Goal: Register for event/course

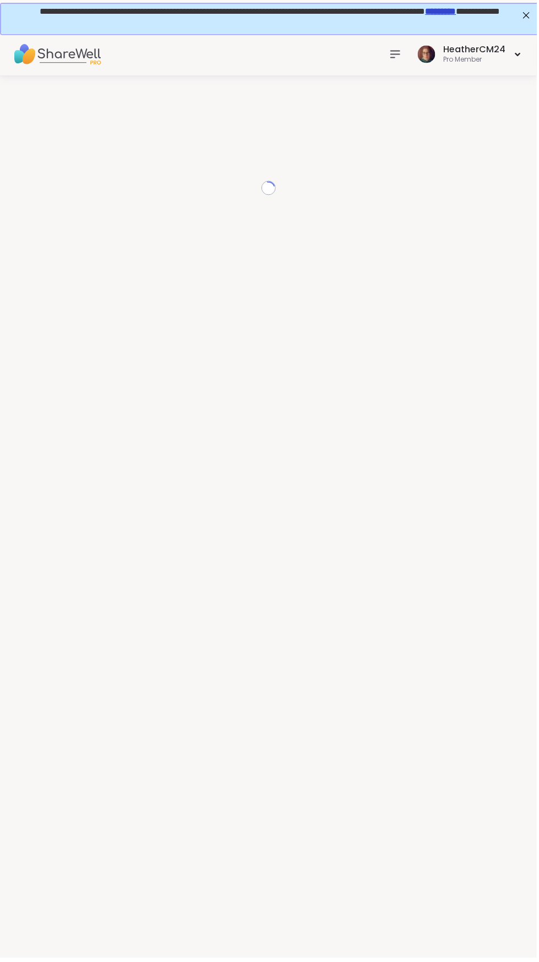
click at [398, 54] on icon at bounding box center [396, 54] width 9 height 7
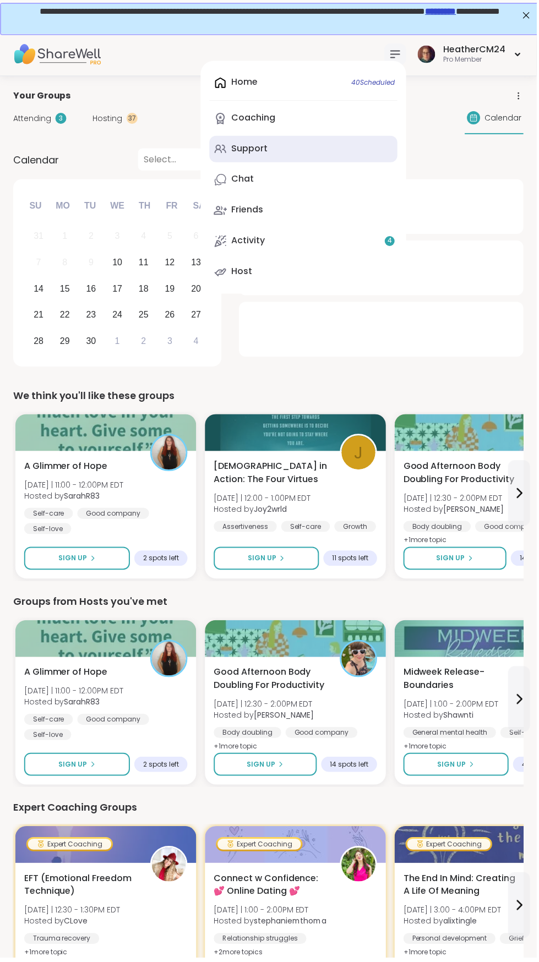
click at [277, 160] on link "Support" at bounding box center [304, 149] width 189 height 26
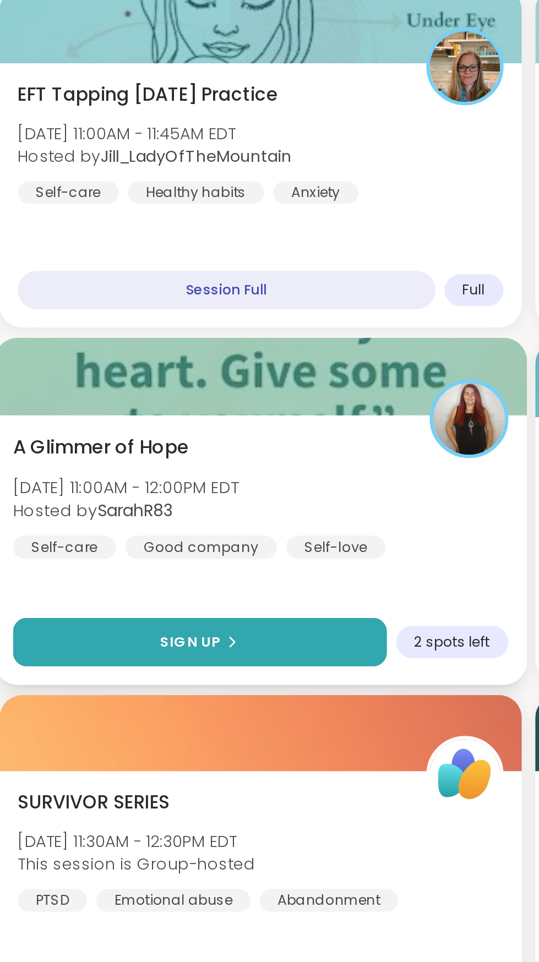
click at [143, 720] on button "Sign Up" at bounding box center [110, 722] width 181 height 24
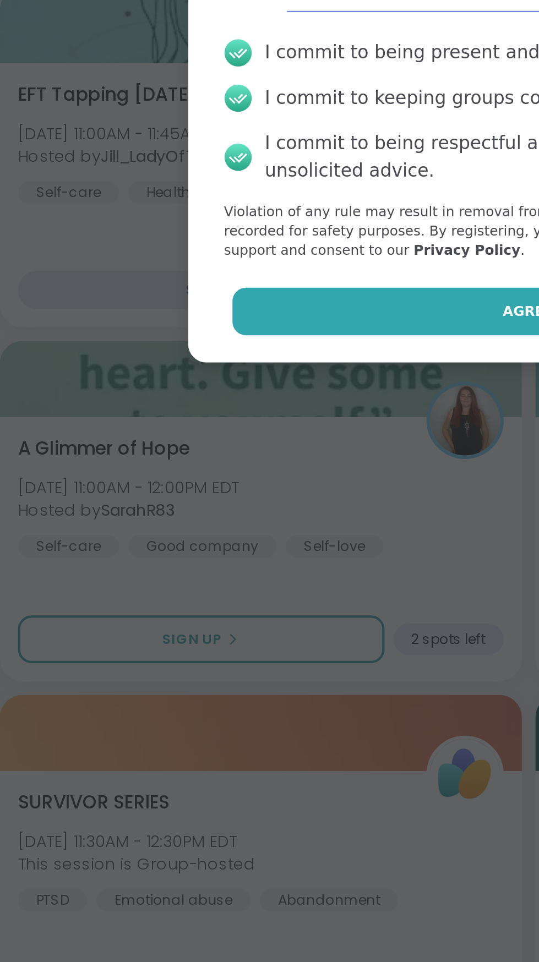
click at [225, 562] on button "Agree" at bounding box center [269, 561] width 287 height 23
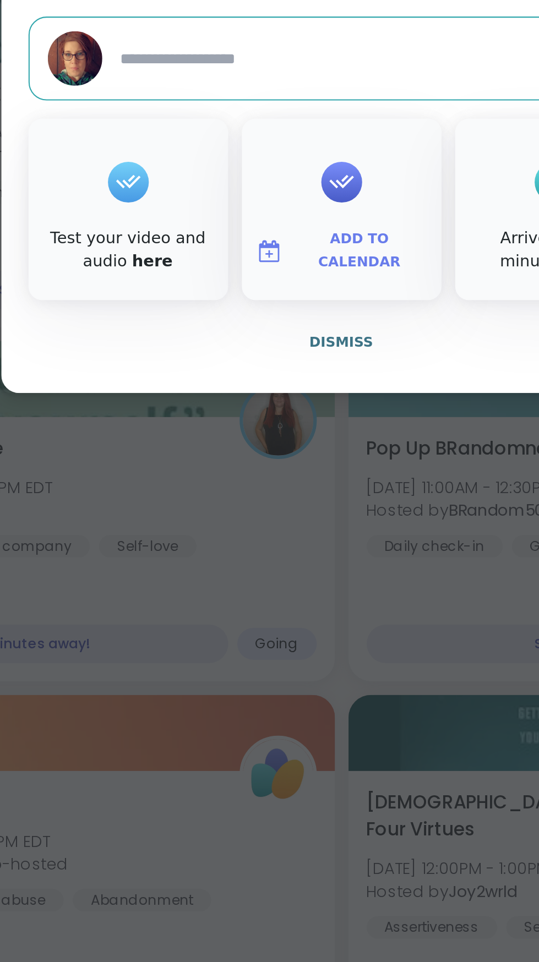
type textarea "*"
click at [274, 581] on span "Dismiss" at bounding box center [269, 576] width 31 height 10
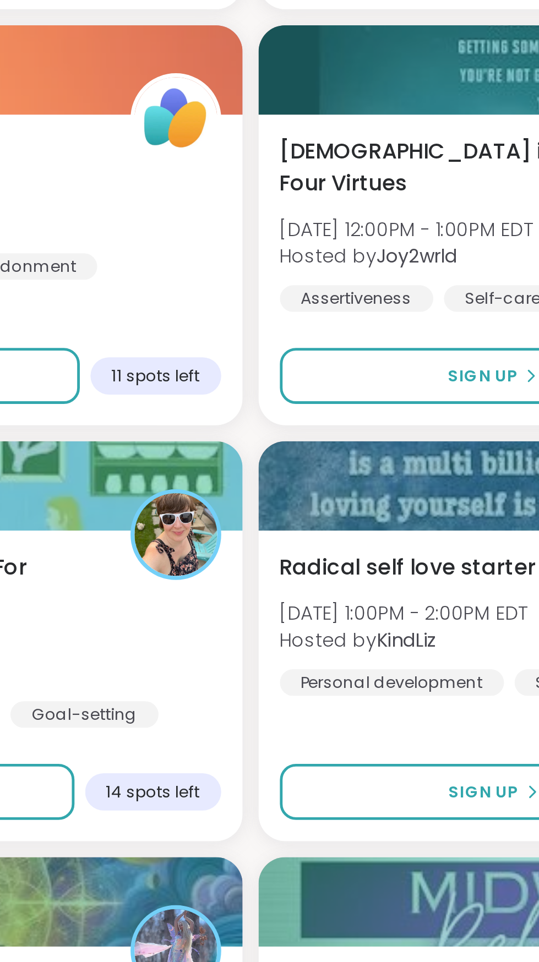
scroll to position [278, 0]
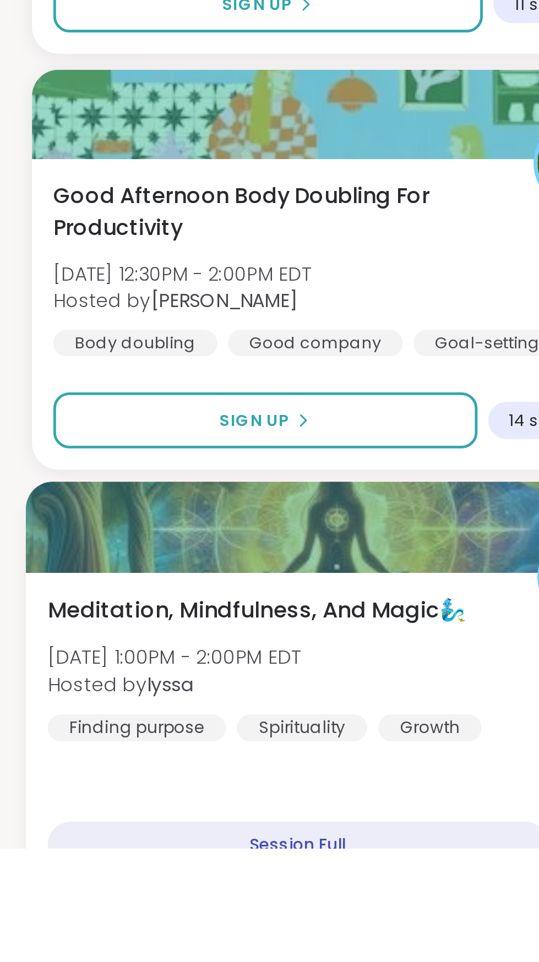
click at [124, 899] on span "Hosted by [PERSON_NAME]" at bounding box center [72, 894] width 105 height 11
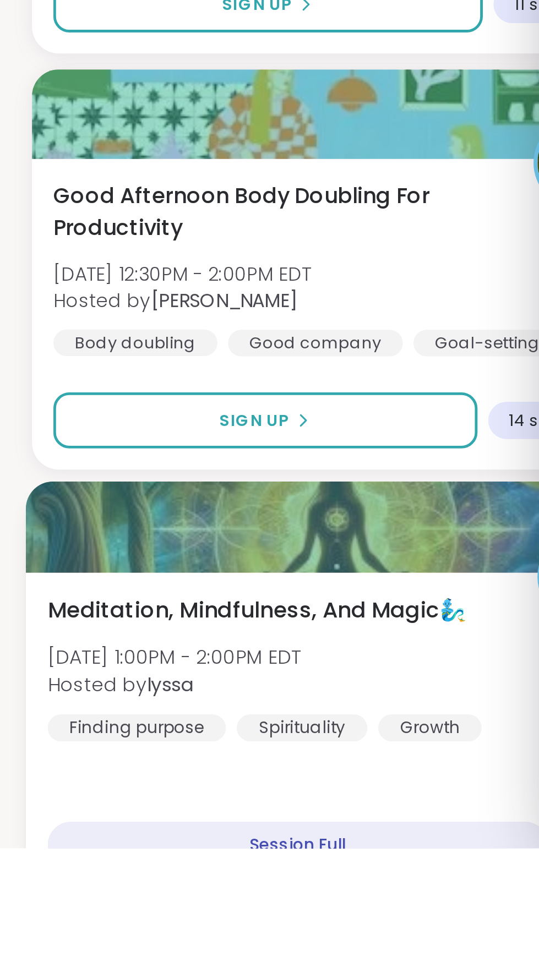
click at [149, 863] on span "Meditation, Mindfulness, And Magic🧞‍♂️" at bounding box center [106, 863] width 173 height 13
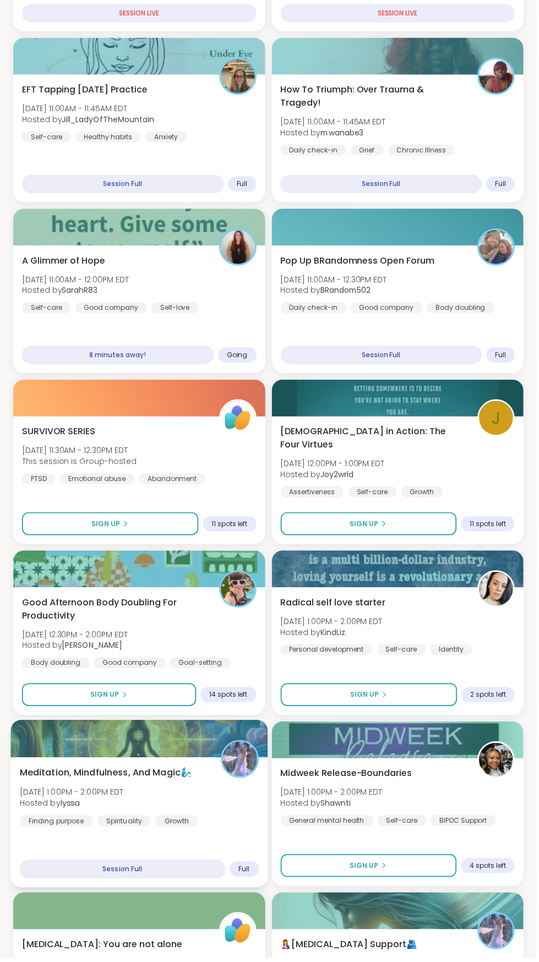
scroll to position [366, 0]
click at [148, 813] on div "Meditation, Mindfulness, And Magic🧞‍♂️ [DATE] 1:00PM - 2:00PM EDT Hosted by lys…" at bounding box center [140, 799] width 240 height 61
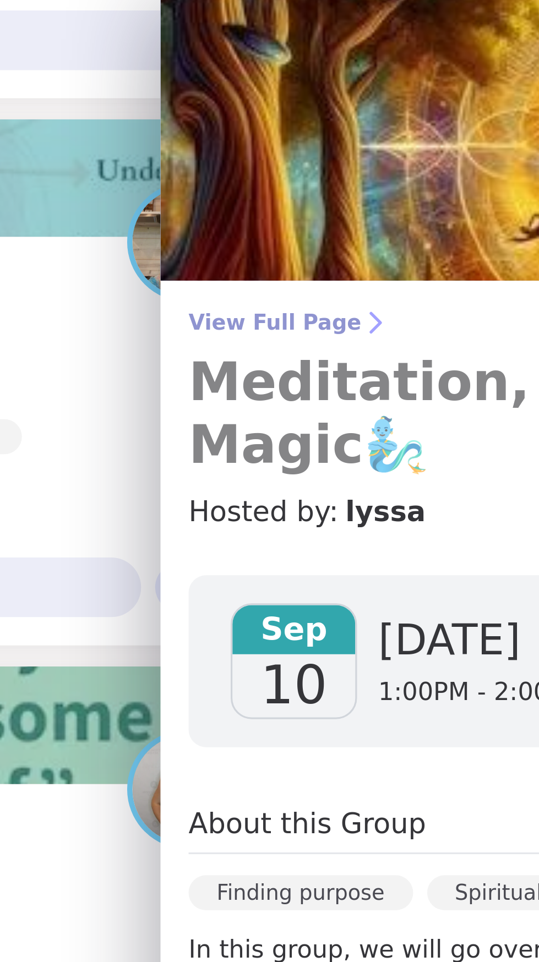
click at [269, 100] on span "View Full Page" at bounding box center [384, 101] width 291 height 9
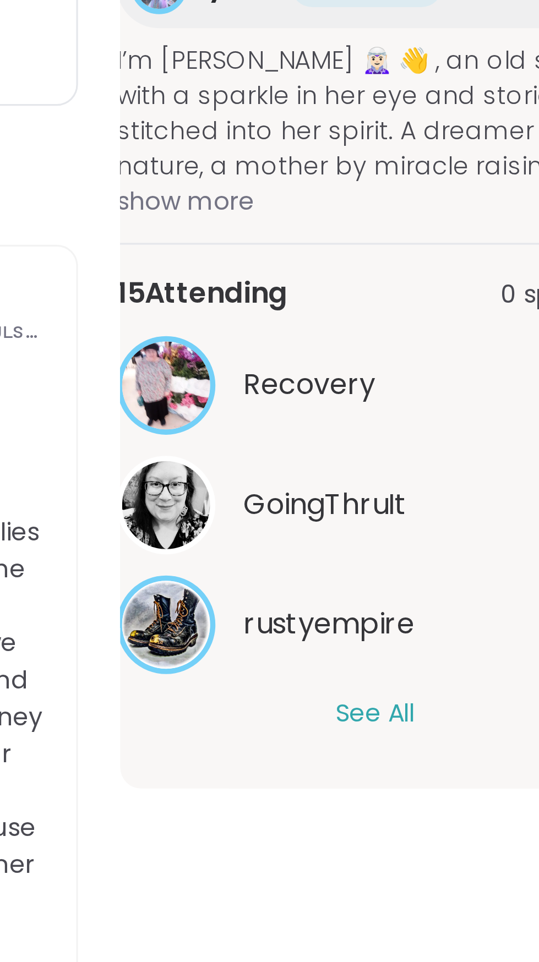
scroll to position [9, 0]
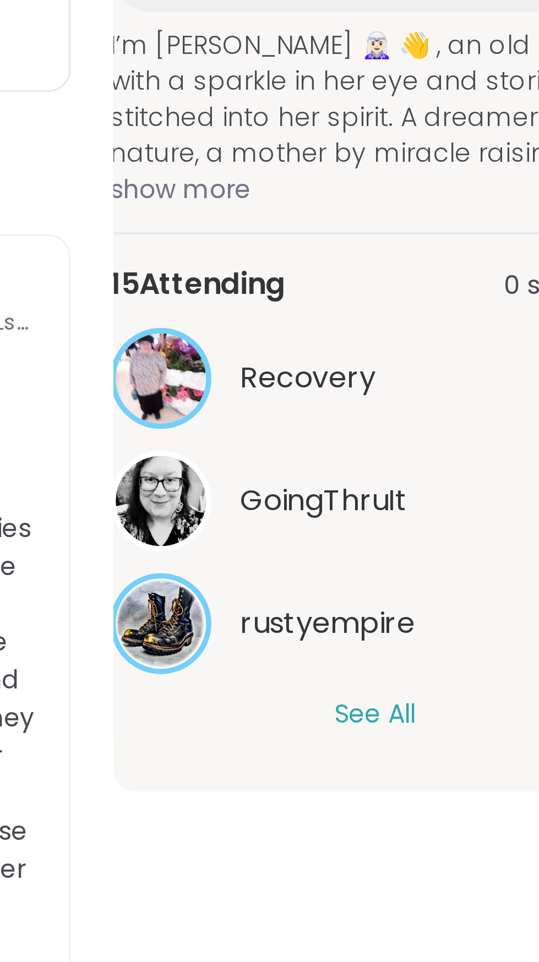
click at [438, 564] on button "See All" at bounding box center [437, 569] width 25 height 12
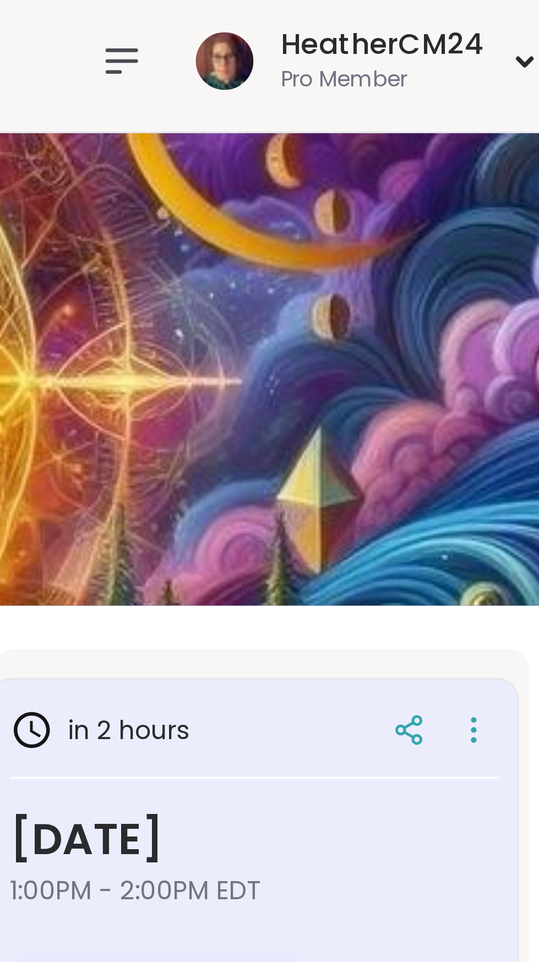
scroll to position [0, 0]
